Goal: Entertainment & Leisure: Consume media (video, audio)

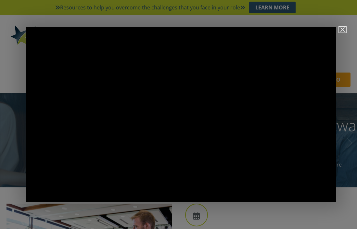
click at [345, 29] on button "Close" at bounding box center [342, 30] width 7 height 6
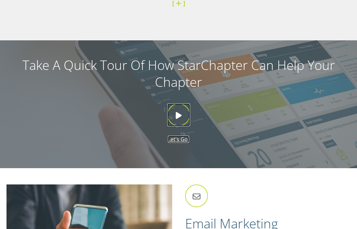
click at [180, 104] on icon at bounding box center [178, 114] width 23 height 23
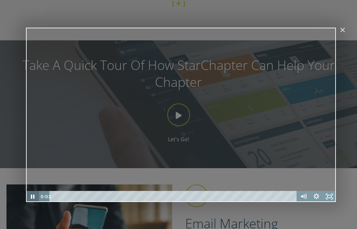
click at [33, 197] on icon "Pause" at bounding box center [33, 196] width 4 height 4
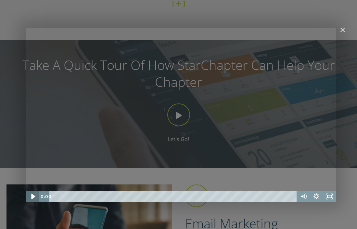
click at [33, 195] on icon "Play Video" at bounding box center [33, 196] width 4 height 6
click at [33, 195] on icon "Pause" at bounding box center [33, 196] width 4 height 5
click at [307, 196] on icon "Mute" at bounding box center [303, 196] width 13 height 11
click at [29, 198] on icon "Play Video" at bounding box center [33, 196] width 16 height 13
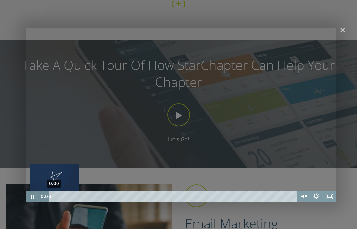
click at [54, 197] on div "0:00" at bounding box center [173, 196] width 239 height 11
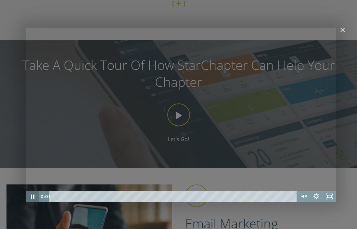
click at [33, 195] on icon "Pause" at bounding box center [32, 196] width 13 height 11
click at [32, 196] on icon "Play Video" at bounding box center [32, 196] width 3 height 5
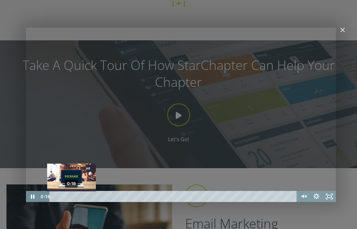
click at [71, 195] on div "0:18" at bounding box center [173, 196] width 239 height 11
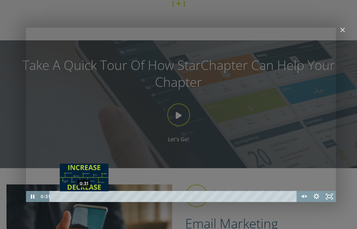
click at [84, 196] on div "0:31" at bounding box center [173, 196] width 239 height 11
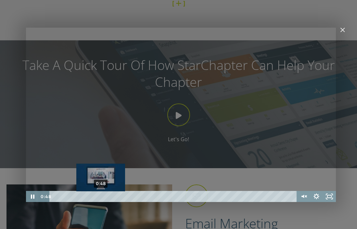
click at [101, 195] on div "0:48" at bounding box center [173, 196] width 239 height 11
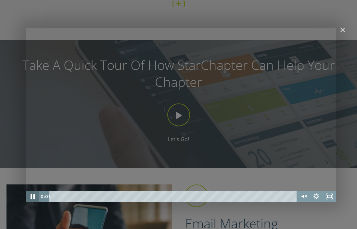
click at [29, 196] on icon "Pause" at bounding box center [33, 196] width 16 height 13
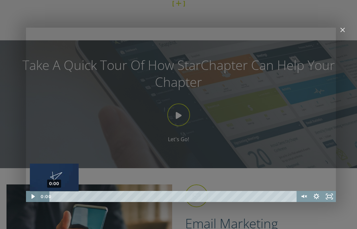
click at [53, 196] on div "Playbar" at bounding box center [54, 196] width 4 height 4
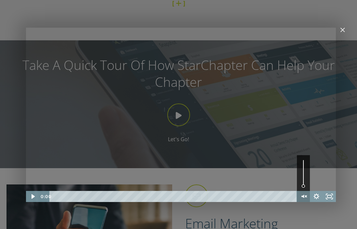
click at [302, 195] on icon "Unmute" at bounding box center [303, 196] width 13 height 11
click at [302, 195] on icon "Mute" at bounding box center [301, 196] width 3 height 4
drag, startPoint x: 303, startPoint y: 185, endPoint x: 303, endPoint y: 174, distance: 11.4
click at [303, 174] on div "Volume" at bounding box center [303, 174] width 5 height 5
click at [303, 172] on div "Volume" at bounding box center [303, 172] width 5 height 5
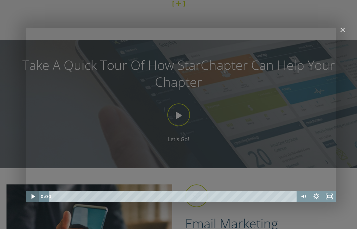
click at [32, 194] on icon "Play Video" at bounding box center [32, 196] width 3 height 5
click at [34, 196] on icon "Pause" at bounding box center [33, 196] width 4 height 5
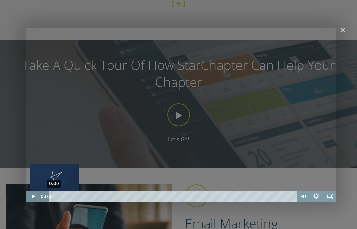
click at [54, 197] on div "0:00" at bounding box center [173, 196] width 239 height 11
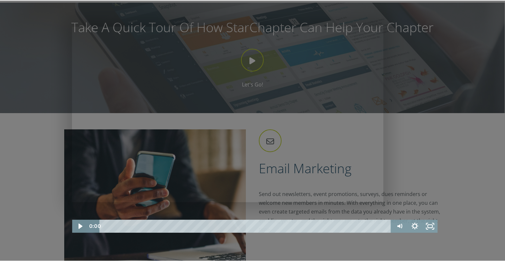
scroll to position [602, 0]
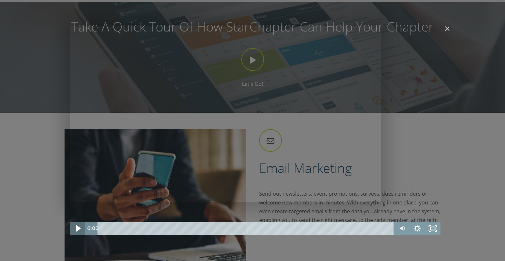
click at [79, 228] on icon "Play Video" at bounding box center [78, 228] width 5 height 6
click at [77, 228] on icon "Pause" at bounding box center [77, 229] width 5 height 6
